Goal: Task Accomplishment & Management: Use online tool/utility

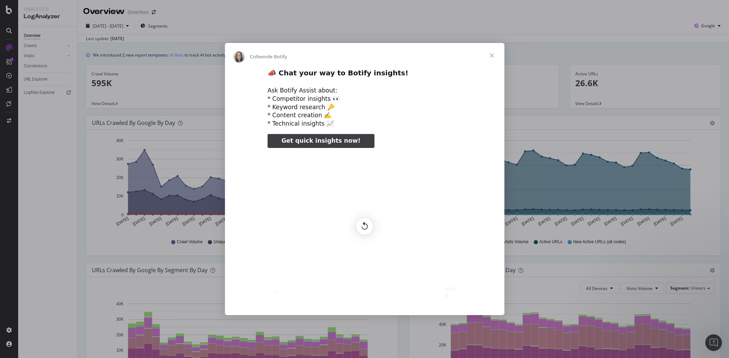
click at [337, 138] on span "Get quick insights now!" at bounding box center [320, 140] width 79 height 7
click at [492, 56] on span "Fermer" at bounding box center [491, 55] width 25 height 25
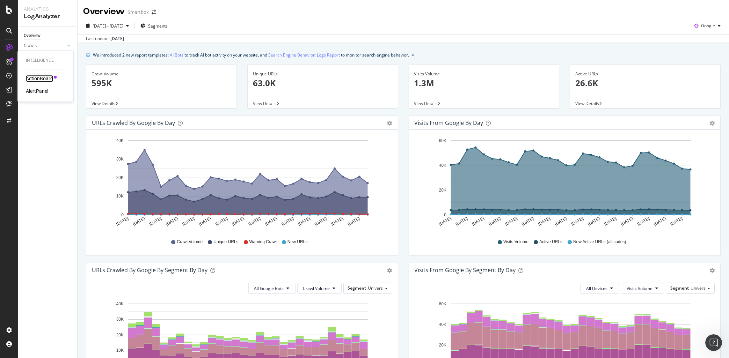
click at [27, 76] on div "ActionBoard" at bounding box center [39, 78] width 27 height 7
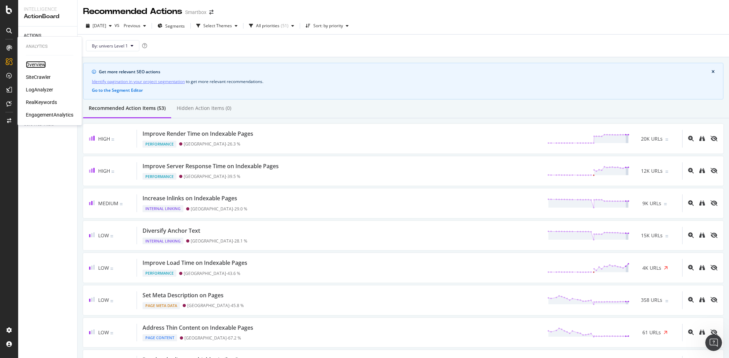
click at [32, 64] on div "Overview" at bounding box center [36, 64] width 20 height 7
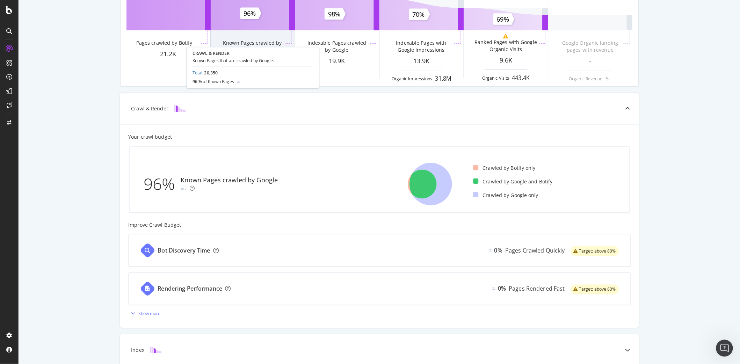
scroll to position [119, 0]
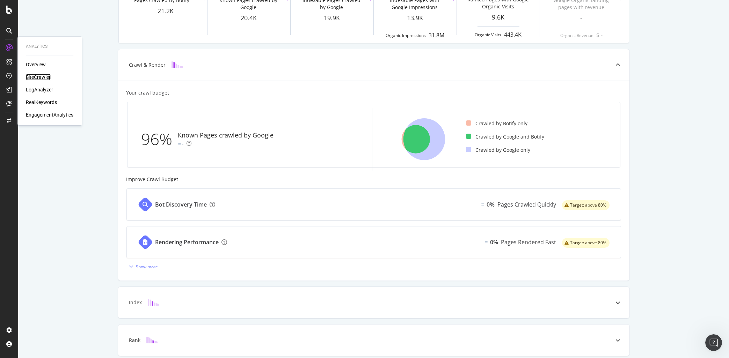
click at [44, 76] on div "SiteCrawler" at bounding box center [38, 77] width 25 height 7
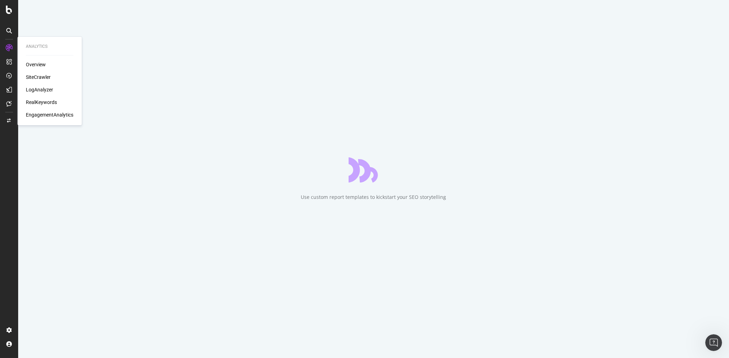
click at [51, 91] on div "LogAnalyzer" at bounding box center [39, 89] width 27 height 7
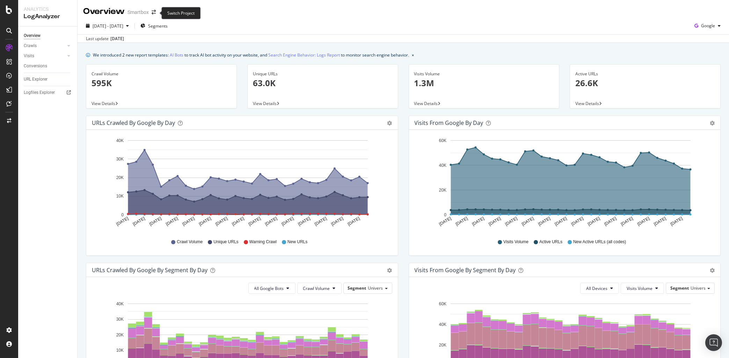
click at [151, 11] on span at bounding box center [154, 12] width 10 height 5
click at [153, 14] on icon "arrow-right-arrow-left" at bounding box center [154, 12] width 4 height 5
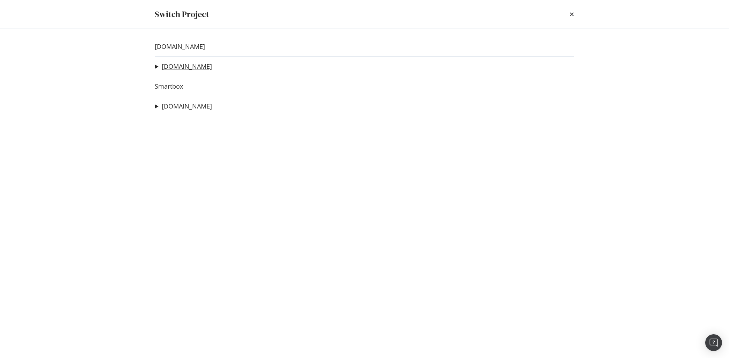
click at [176, 69] on link "bongo.be" at bounding box center [187, 66] width 50 height 7
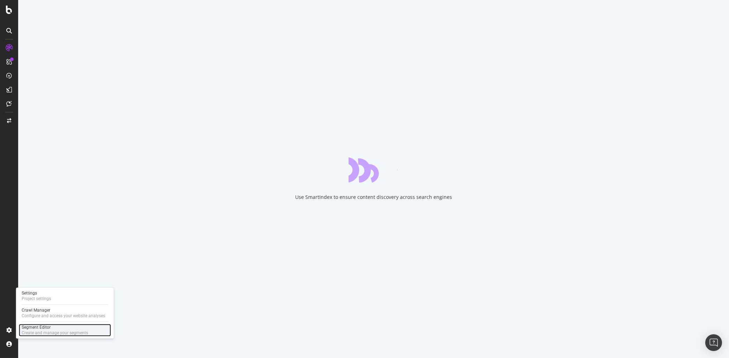
click at [28, 331] on div "Create and manage your segments" at bounding box center [55, 333] width 66 height 6
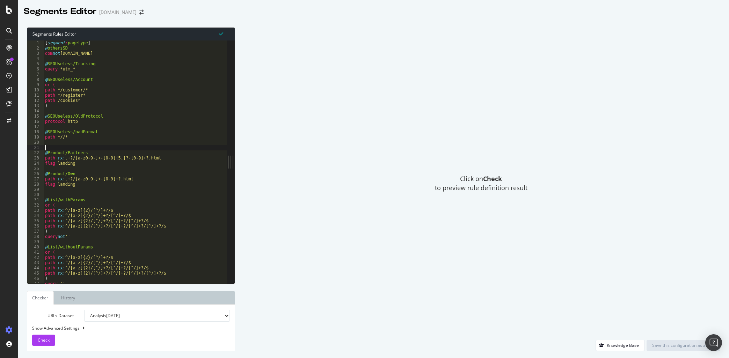
click at [161, 146] on div "[ segment : pagetype ] @ othersSD dom not www.bongo.be @ SEOUseless/Tracking qu…" at bounding box center [139, 168] width 190 height 254
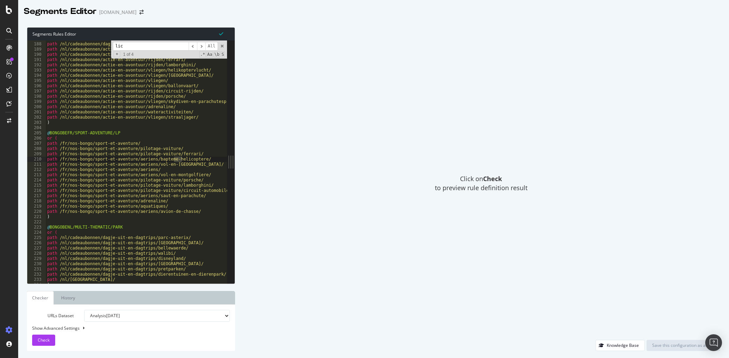
scroll to position [978, 0]
type input "l"
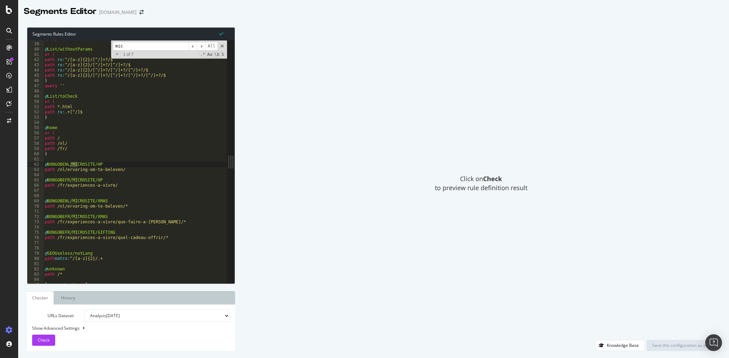
scroll to position [198, 0]
type input "micro"
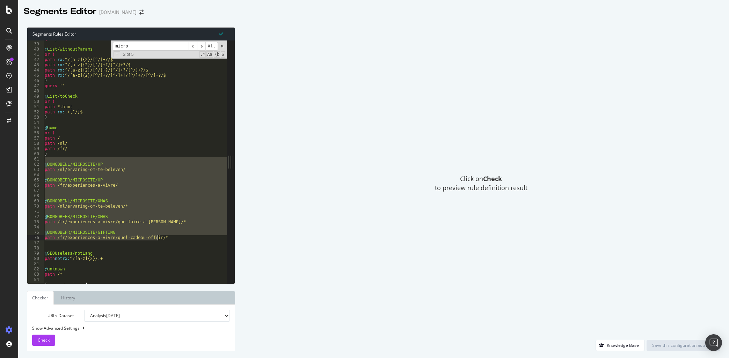
drag, startPoint x: 53, startPoint y: 157, endPoint x: 169, endPoint y: 240, distance: 142.5
click at [169, 240] on div "query not '' @ List/withoutParams or ( path rx : ^/[a-z]{2}/[^/]+?/$ path rx : …" at bounding box center [138, 163] width 190 height 254
type textarea "@BONGOBEFR/MICROSITE/GIFTING path /fr/experiences-a-vivre/quel-cadeau-offrir/*"
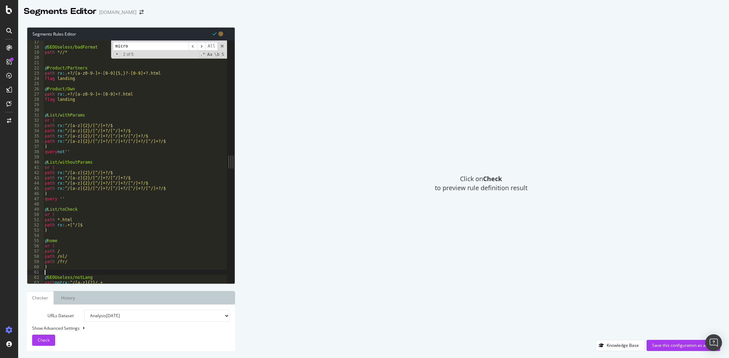
scroll to position [17, 0]
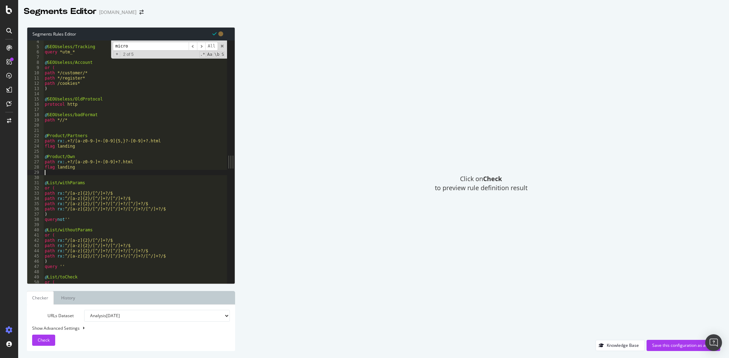
click at [78, 174] on div "@ SEOUseless/Tracking query *utm_* @ SEOUseless/Account or ( path */customer/* …" at bounding box center [138, 166] width 190 height 254
paste textarea "path /fr/experiences-a-vivre/quel-cadeau-offrir/*"
type textarea "path /fr/experiences-a-vivre/quel-cadeau-offrir/*"
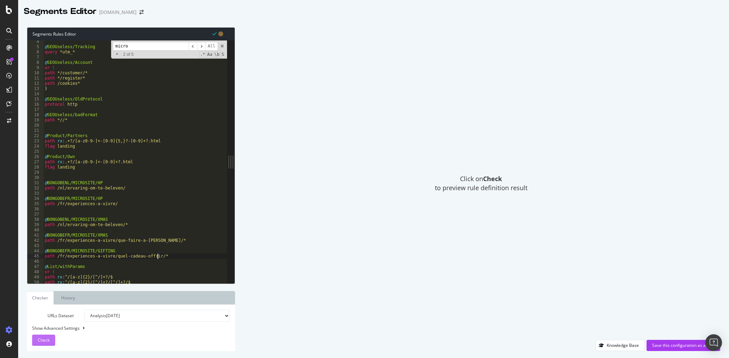
click at [47, 345] on div "Check" at bounding box center [44, 340] width 12 height 10
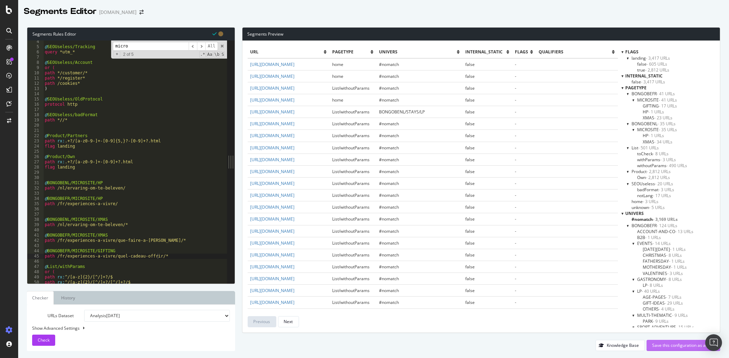
click at [675, 345] on div "Save this configuration as active" at bounding box center [683, 346] width 63 height 6
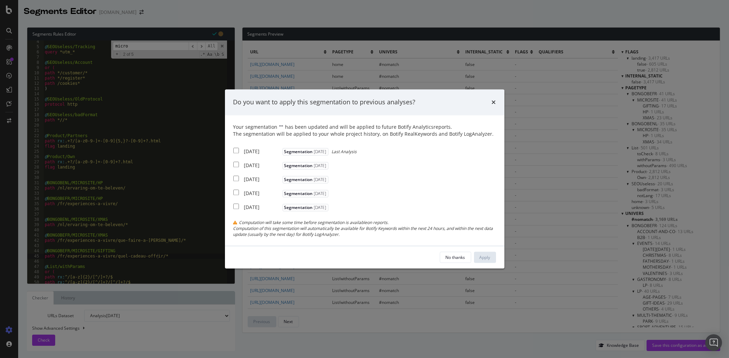
scroll to position [0, 0]
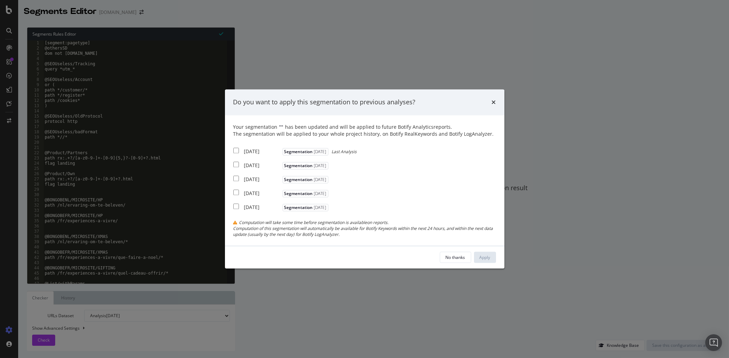
click at [235, 153] on input "modal" at bounding box center [236, 151] width 6 height 6
checkbox input "true"
click at [235, 164] on input "modal" at bounding box center [236, 165] width 6 height 6
checkbox input "true"
click at [236, 178] on input "modal" at bounding box center [236, 179] width 6 height 6
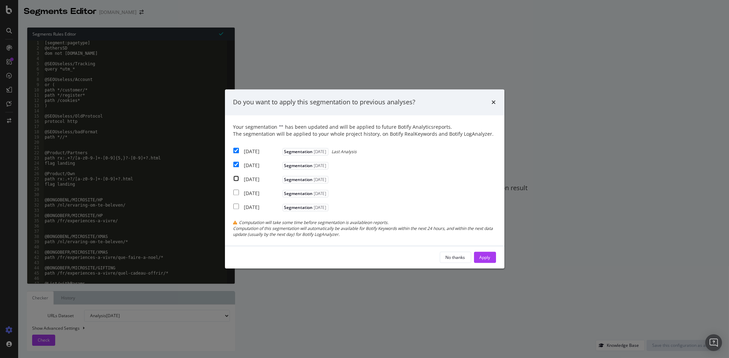
checkbox input "true"
click at [490, 256] on div "Apply" at bounding box center [484, 258] width 11 height 6
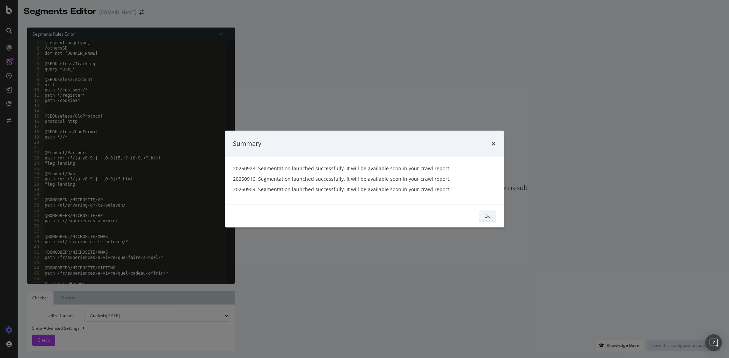
click at [487, 218] on div "Ok" at bounding box center [487, 216] width 5 height 6
